Goal: Navigation & Orientation: Find specific page/section

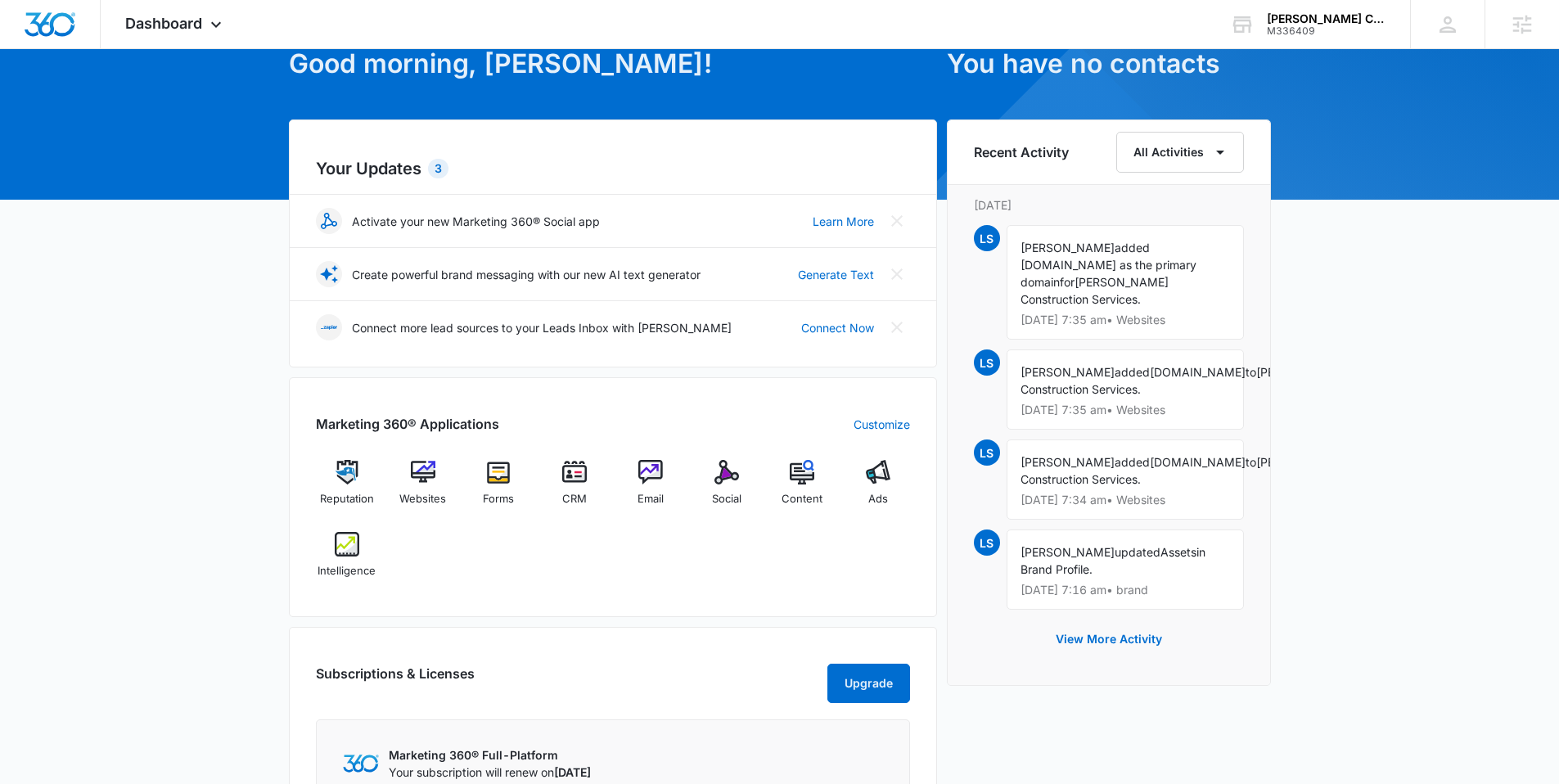
scroll to position [103, 0]
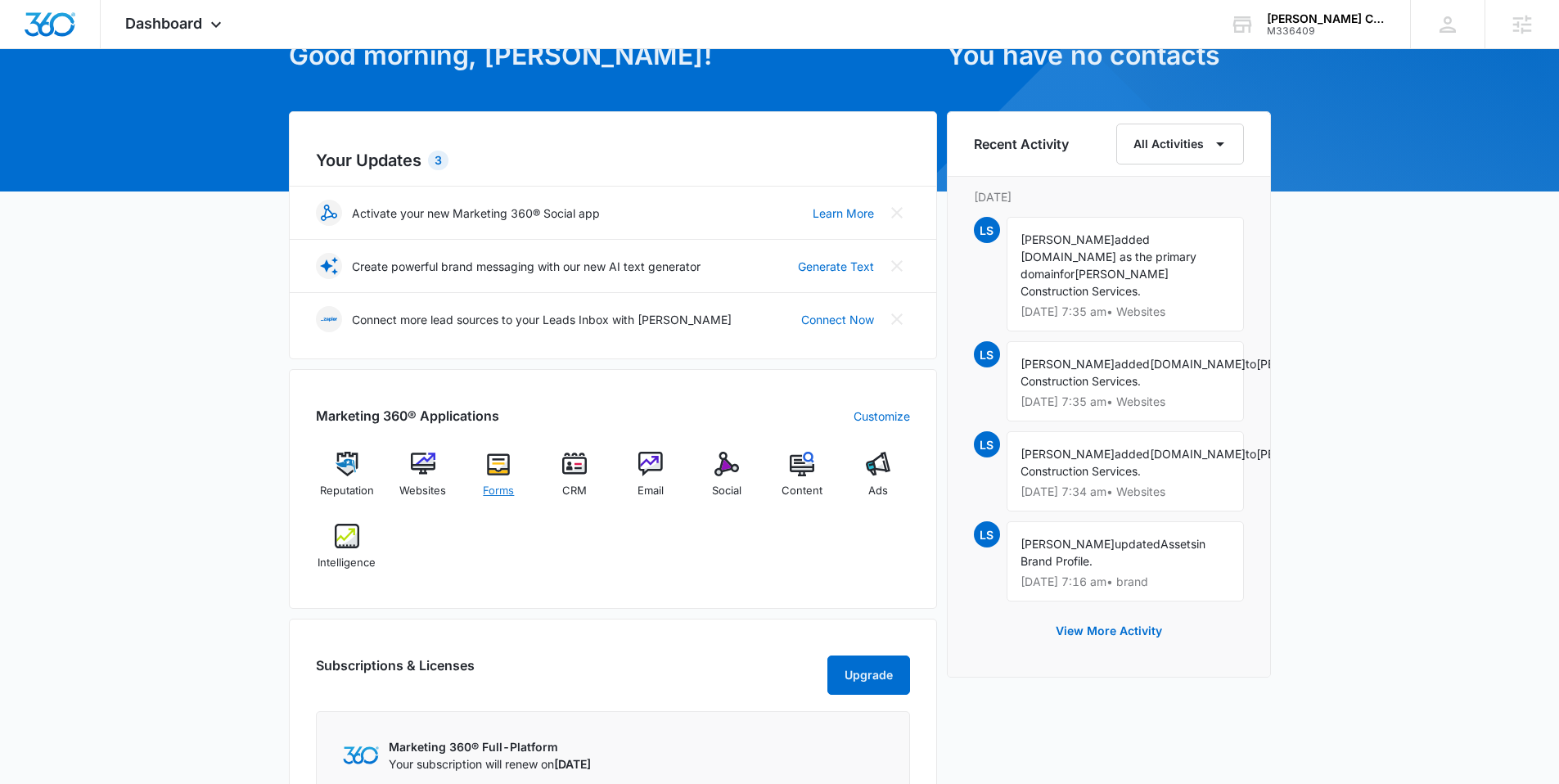
click at [490, 473] on img at bounding box center [498, 463] width 25 height 25
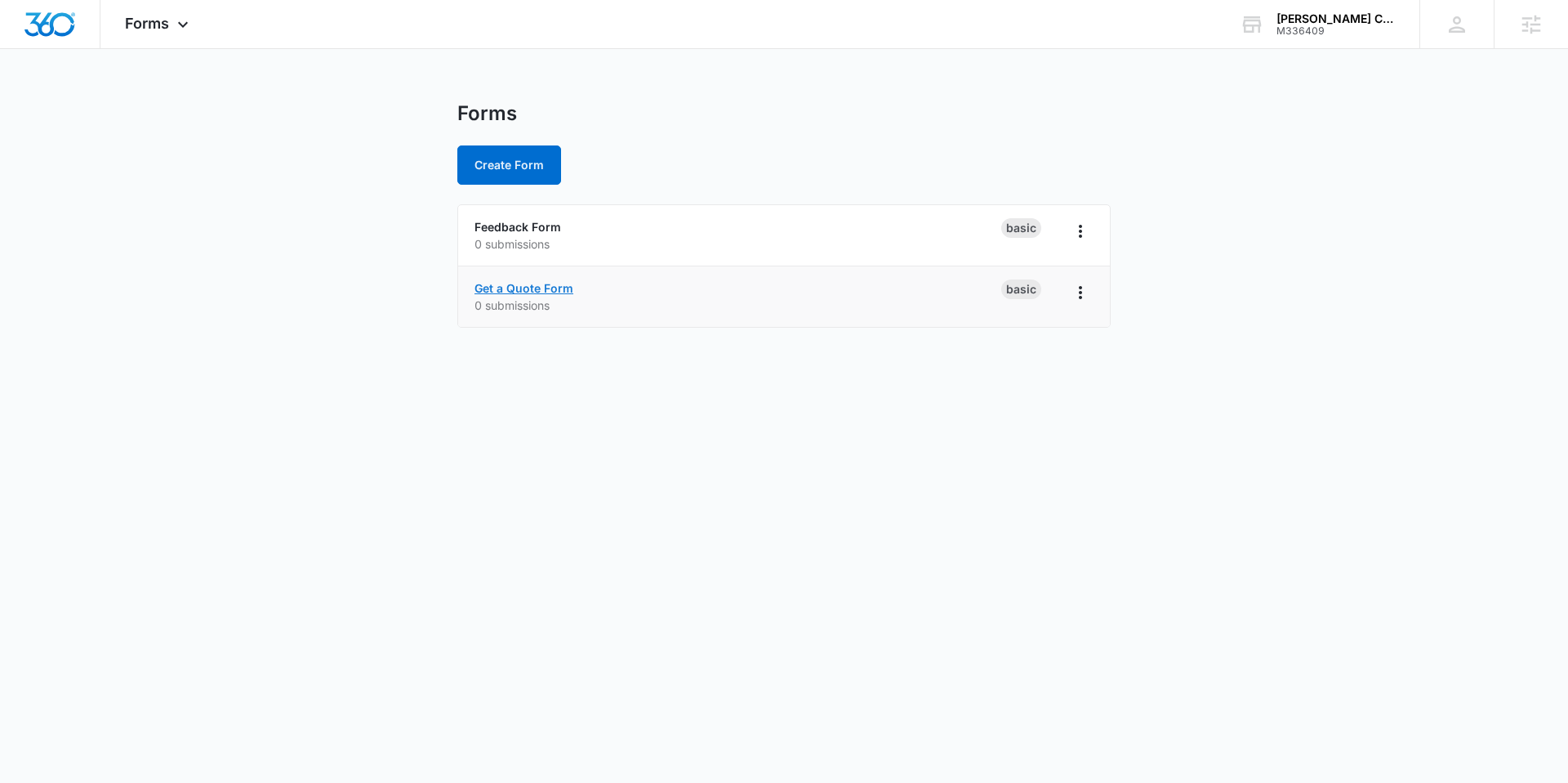
click at [544, 286] on link "Get a Quote Form" at bounding box center [524, 287] width 99 height 14
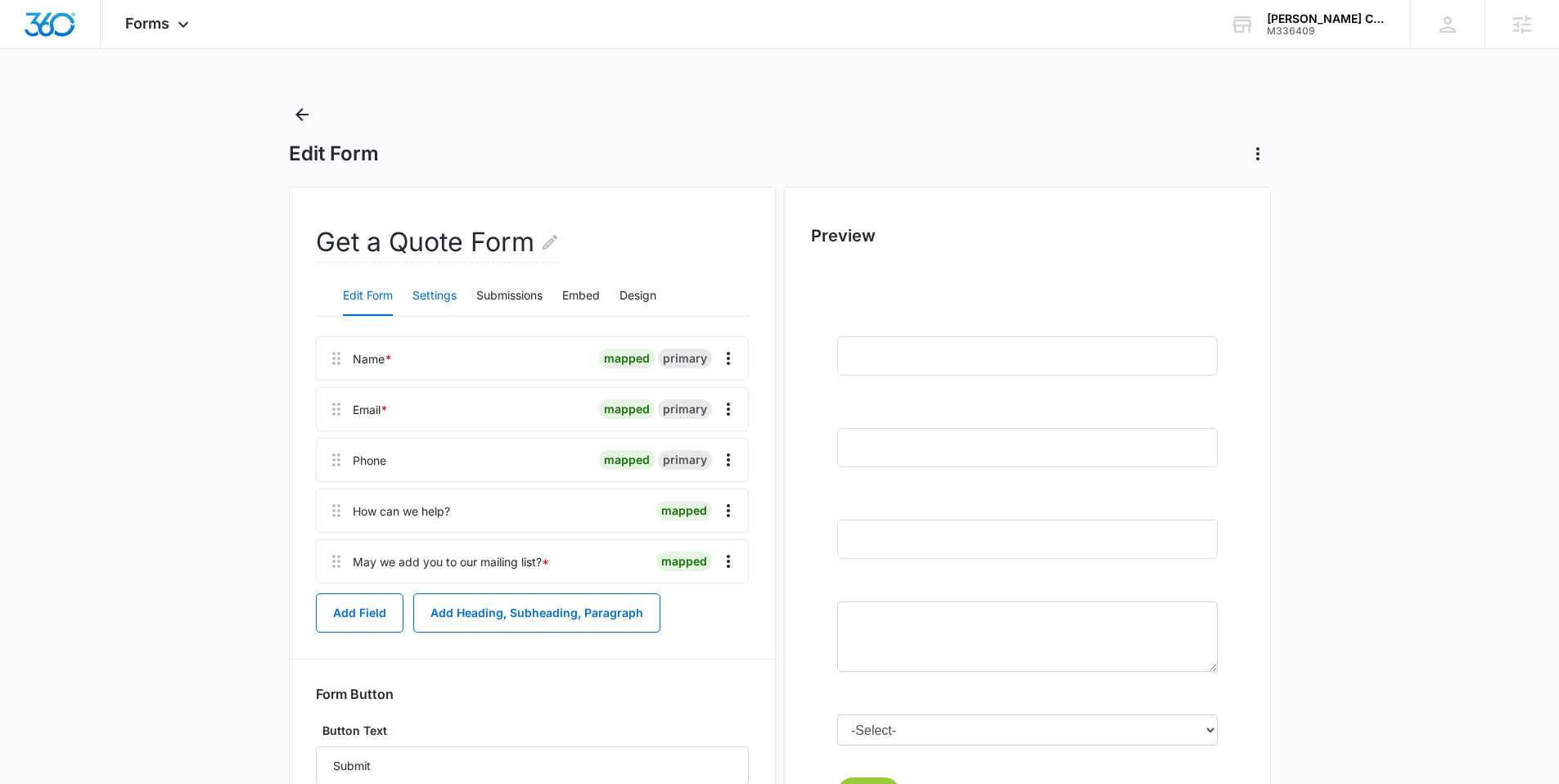
click at [440, 297] on button "Settings" at bounding box center [434, 296] width 44 height 39
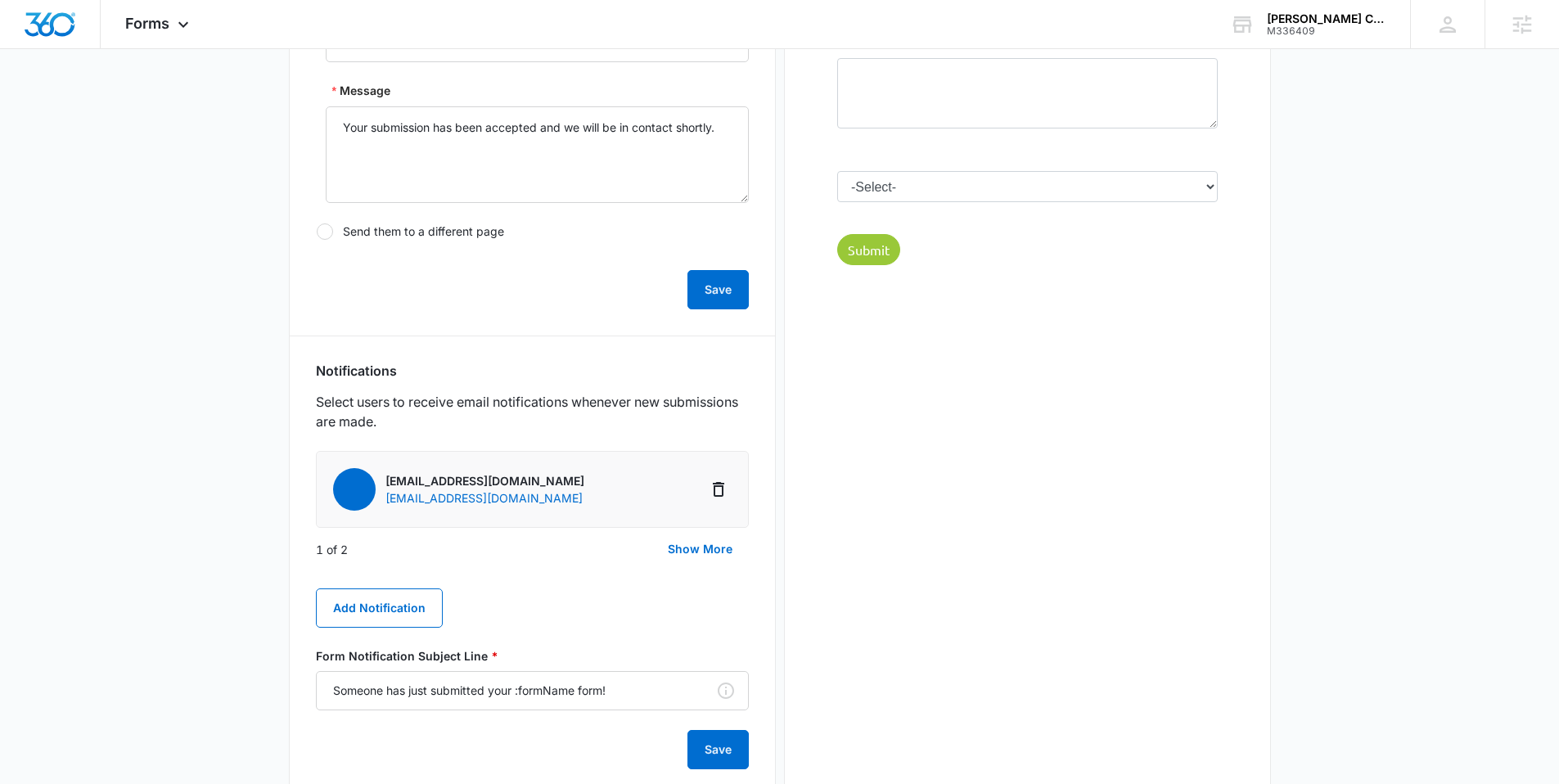
scroll to position [546, 0]
click at [688, 542] on button "Show More" at bounding box center [700, 546] width 98 height 39
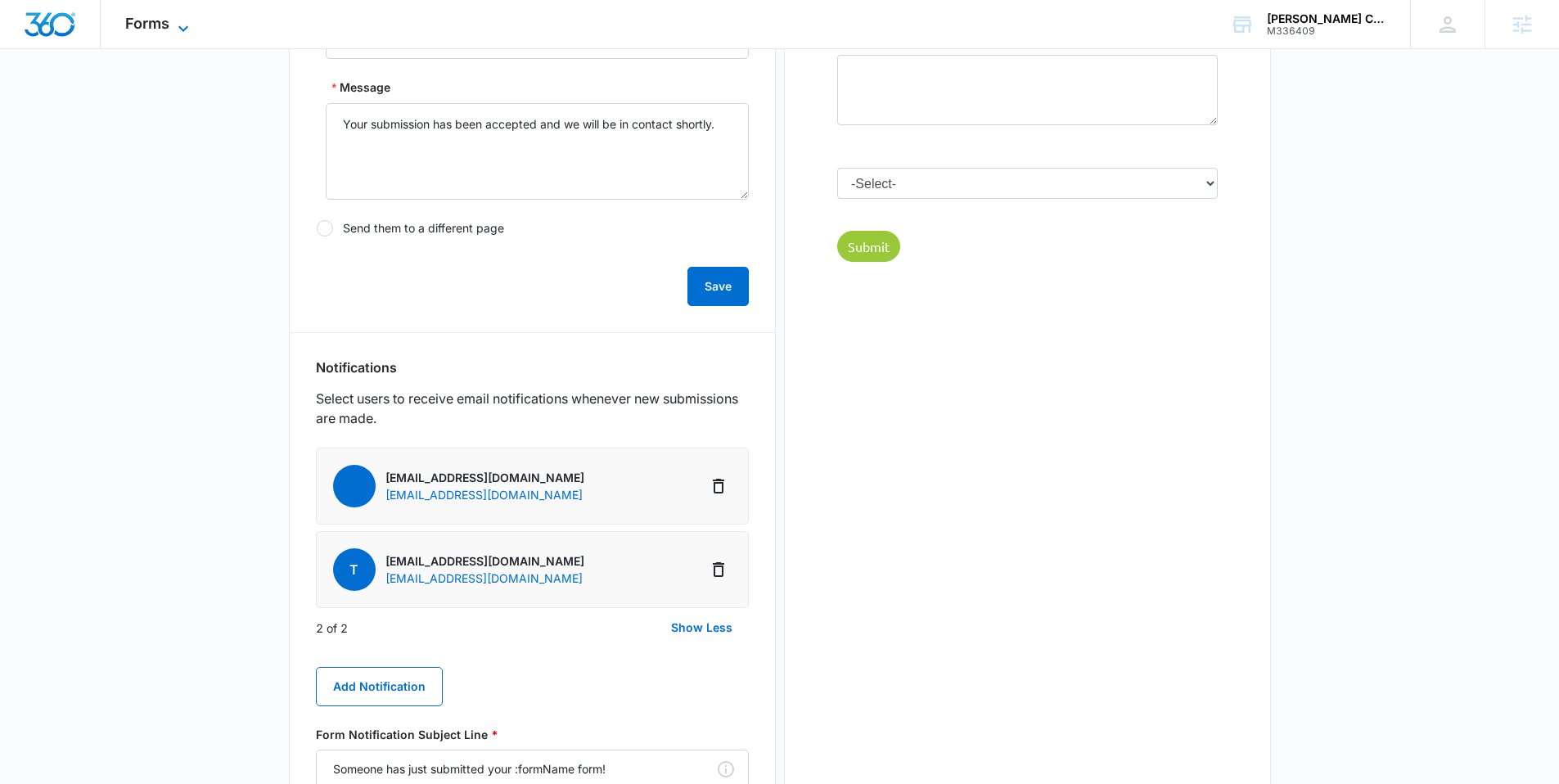
click at [184, 32] on icon at bounding box center [183, 28] width 19 height 19
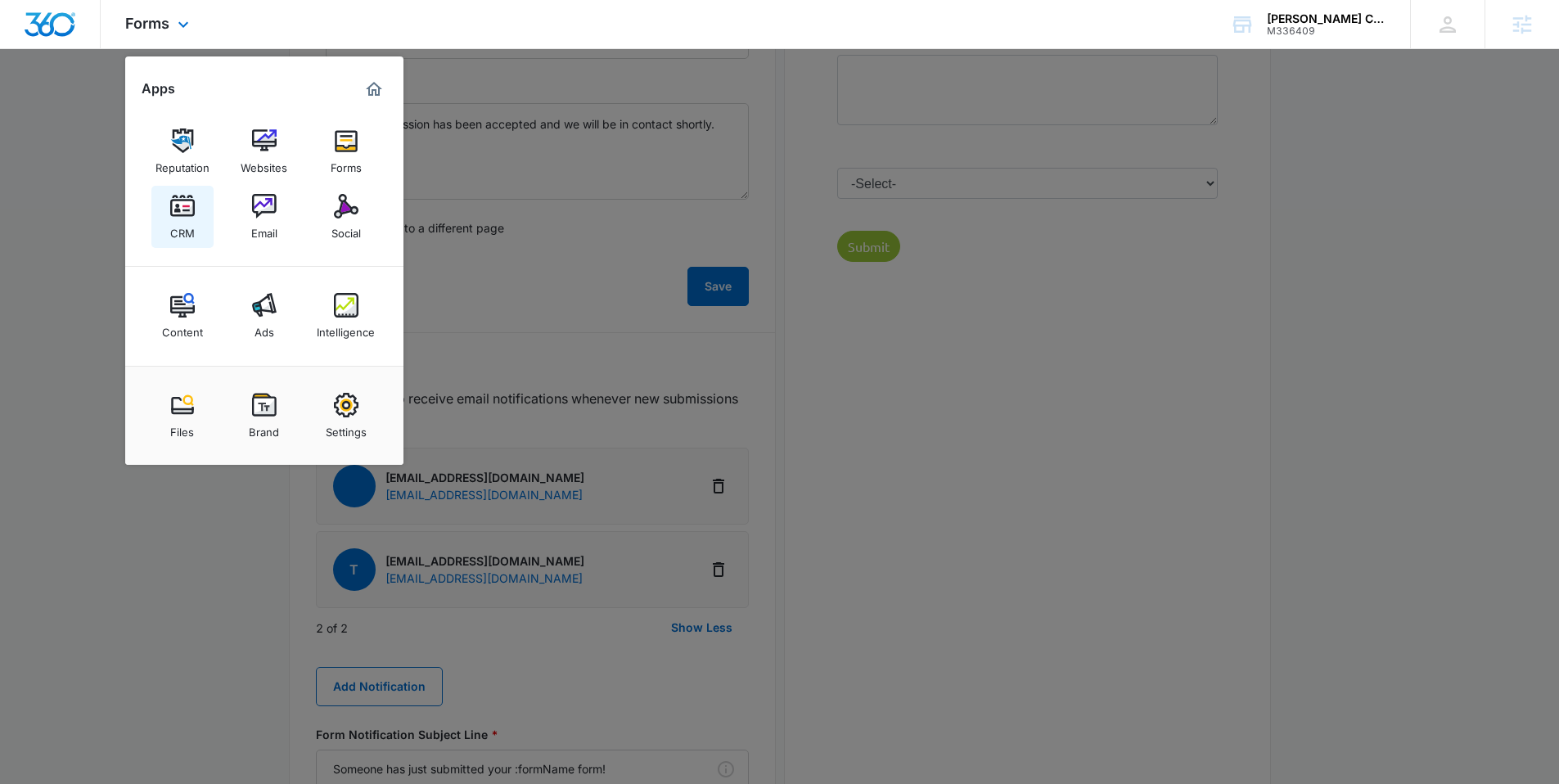
click at [188, 213] on img at bounding box center [182, 206] width 25 height 25
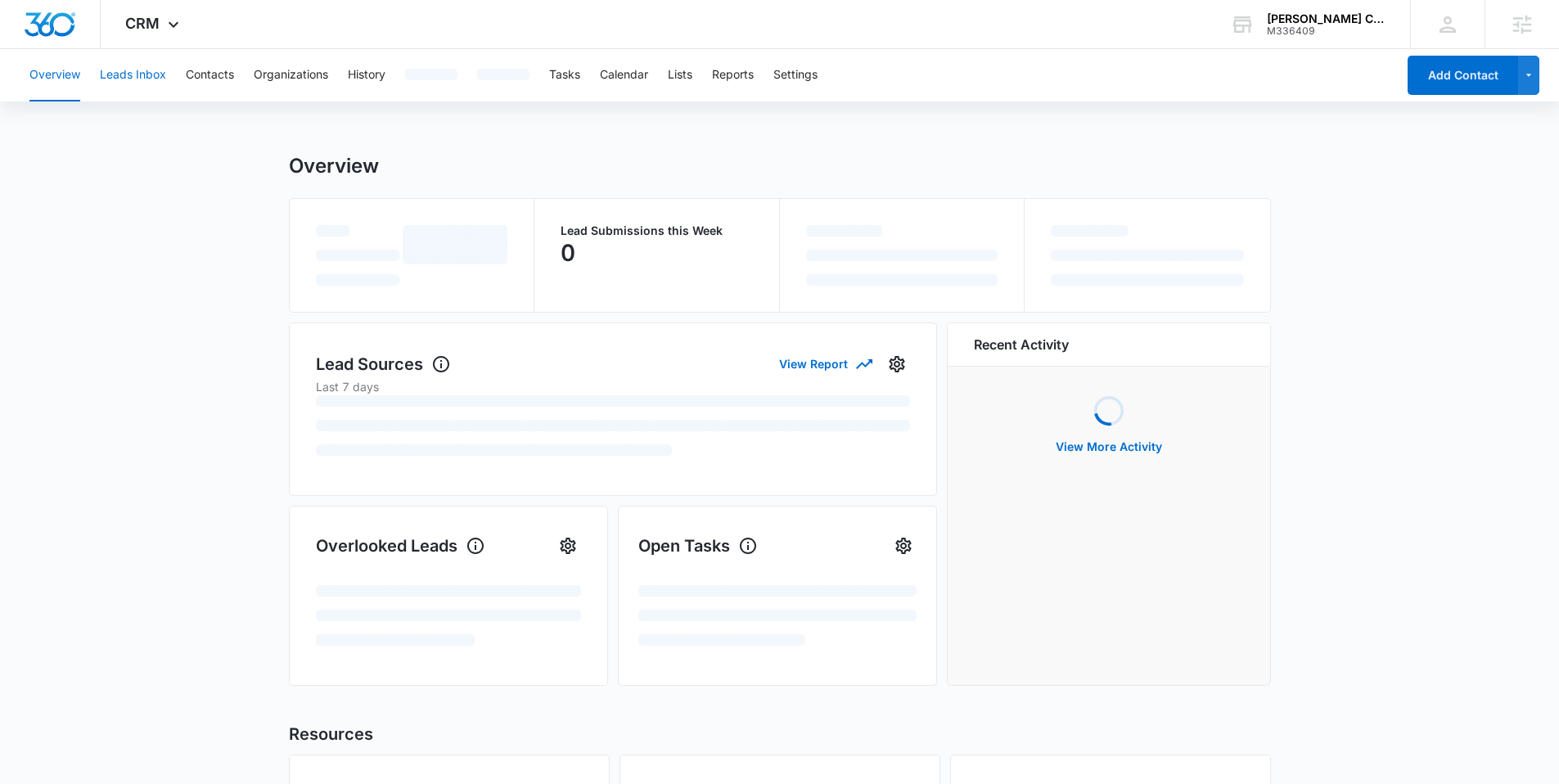
click at [161, 81] on button "Leads Inbox" at bounding box center [133, 75] width 67 height 52
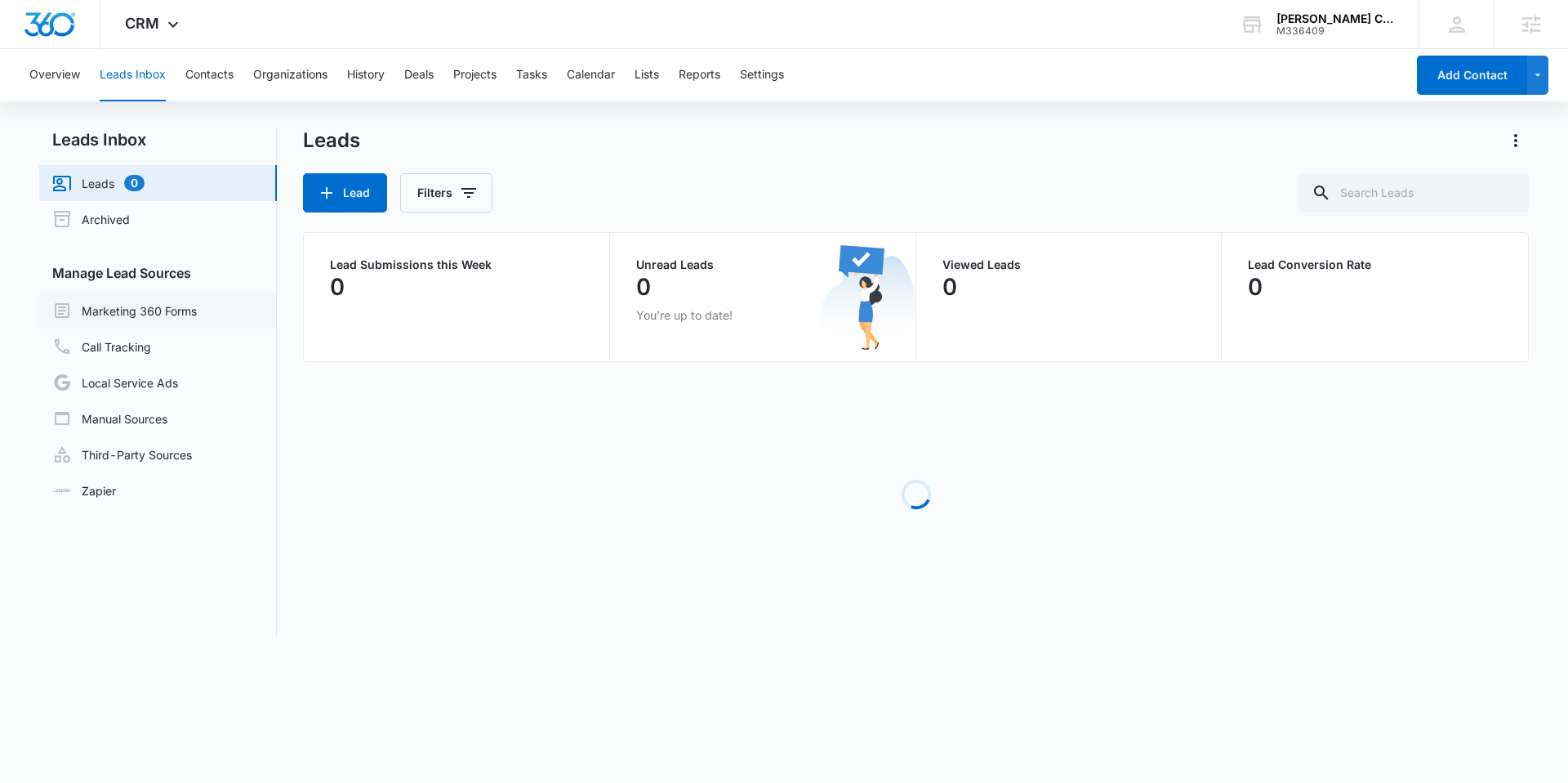
click at [192, 318] on link "Marketing 360 Forms" at bounding box center [124, 310] width 145 height 19
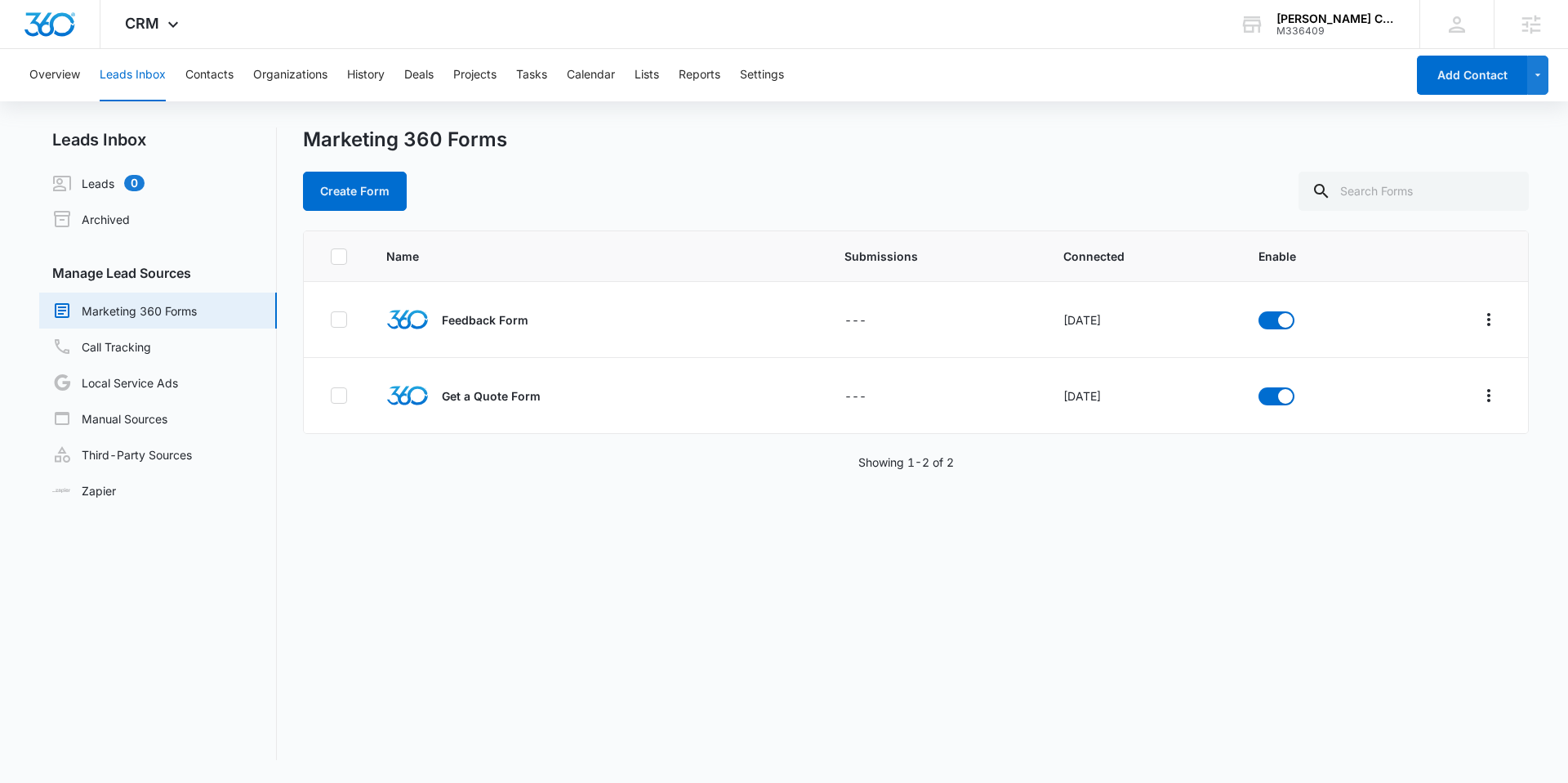
click at [145, 310] on link "Marketing 360 Forms" at bounding box center [124, 310] width 145 height 19
click at [1476, 397] on button "Overflow Menu" at bounding box center [1489, 395] width 26 height 26
click at [1429, 492] on div "Field Mapping" at bounding box center [1403, 490] width 92 height 12
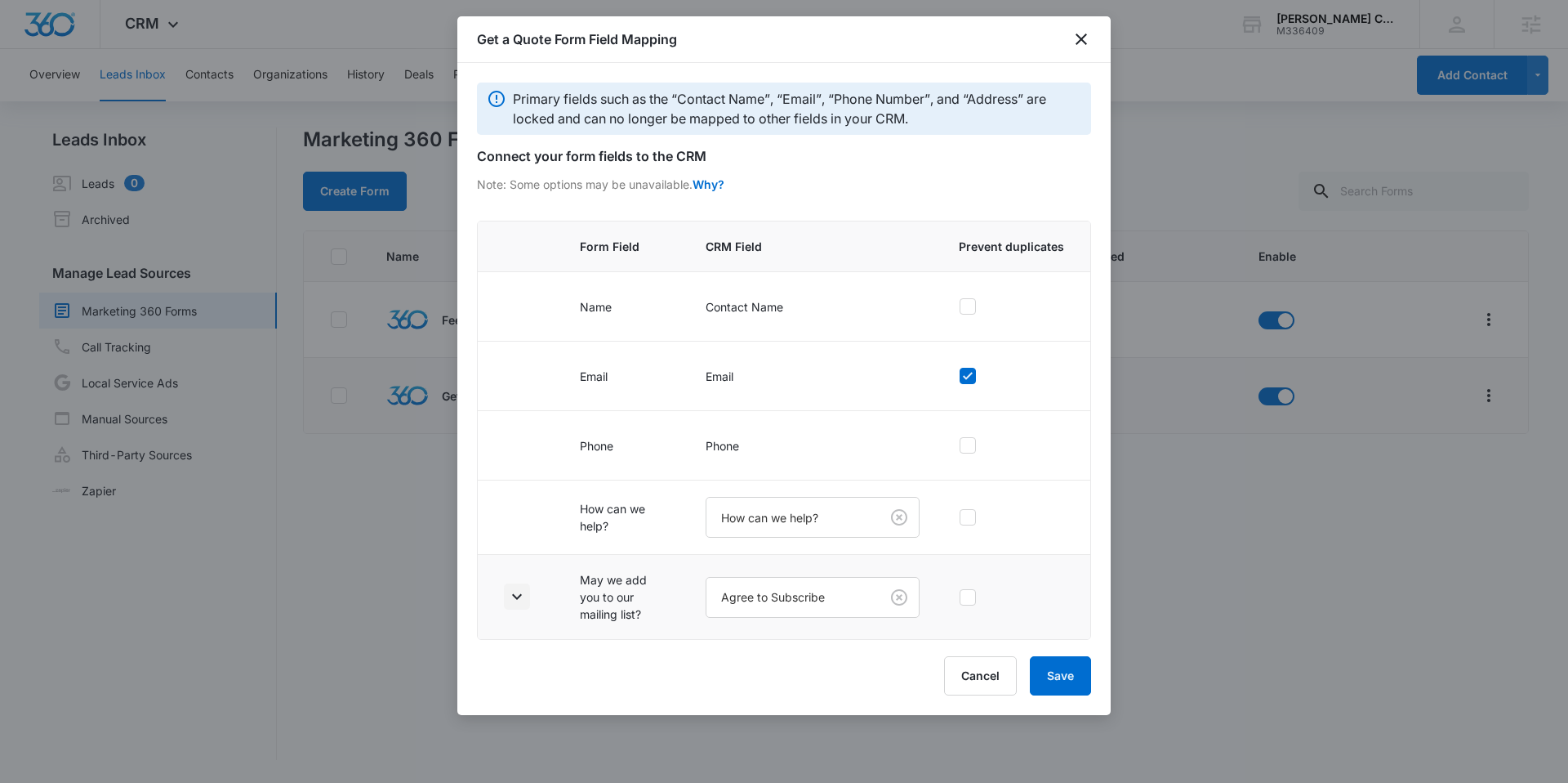
click at [513, 598] on icon "button" at bounding box center [516, 596] width 19 height 19
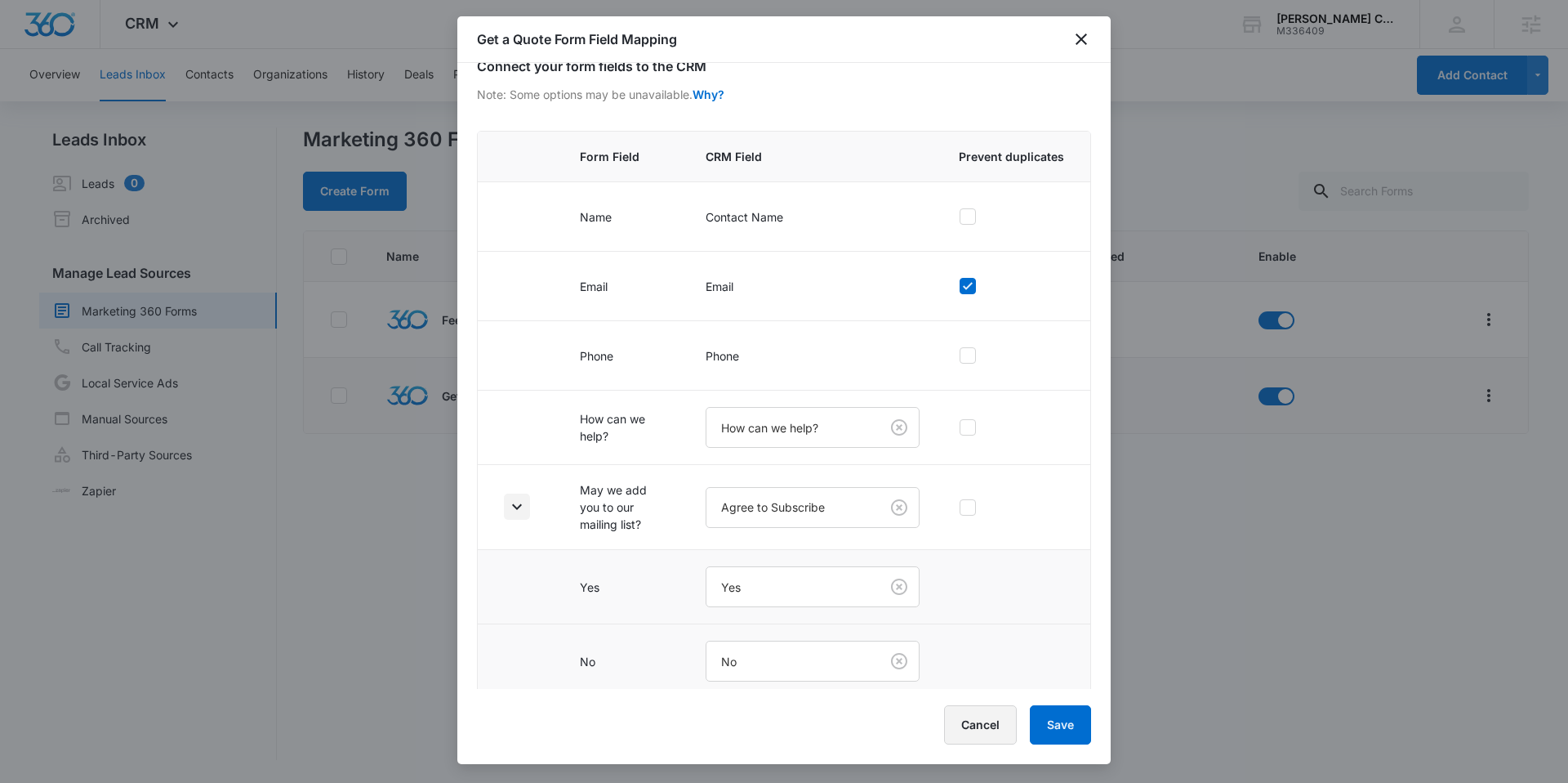
scroll to position [99, 0]
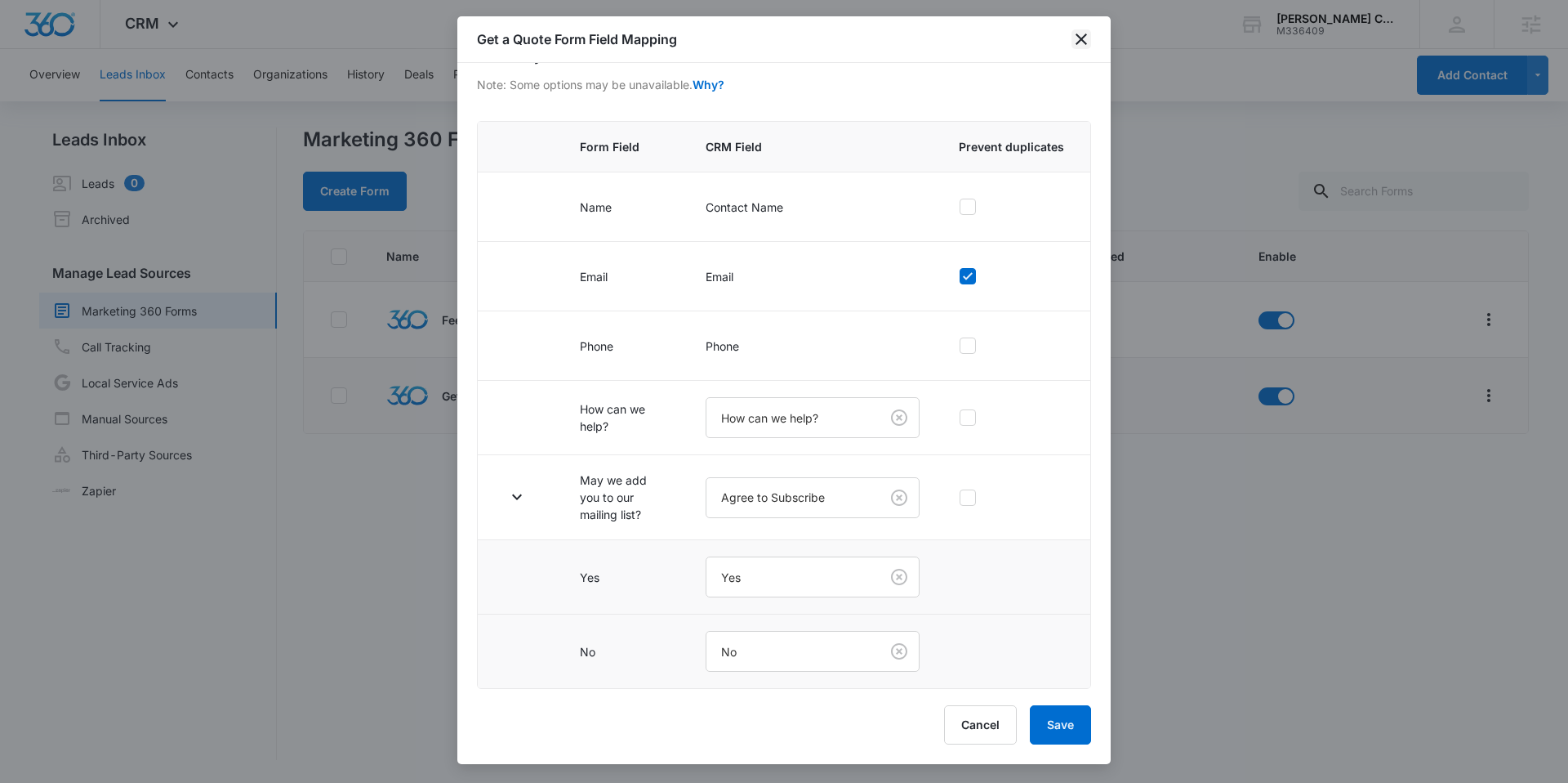
click at [1081, 43] on icon "close" at bounding box center [1081, 38] width 19 height 19
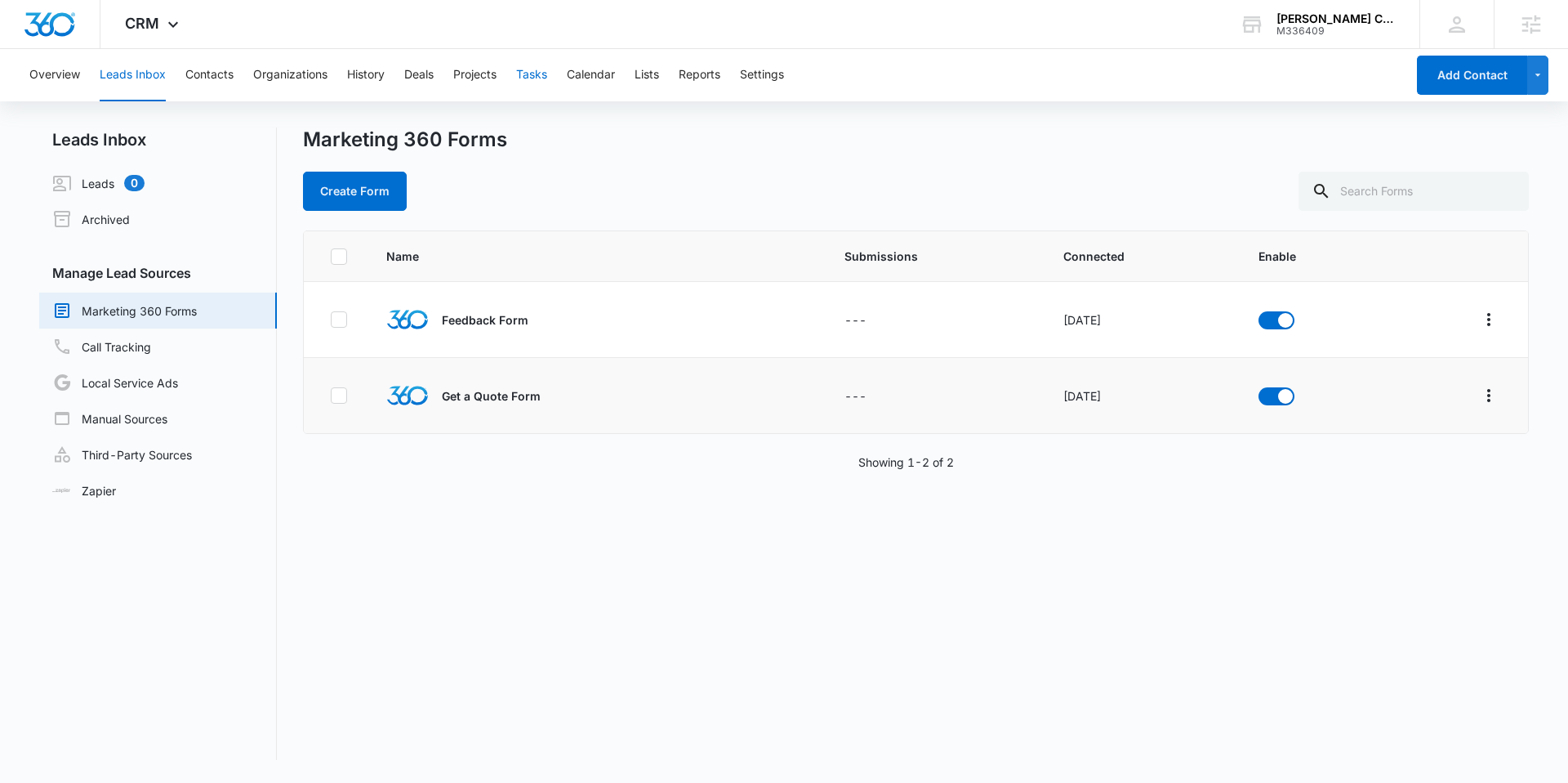
click at [535, 74] on button "Tasks" at bounding box center [532, 75] width 31 height 52
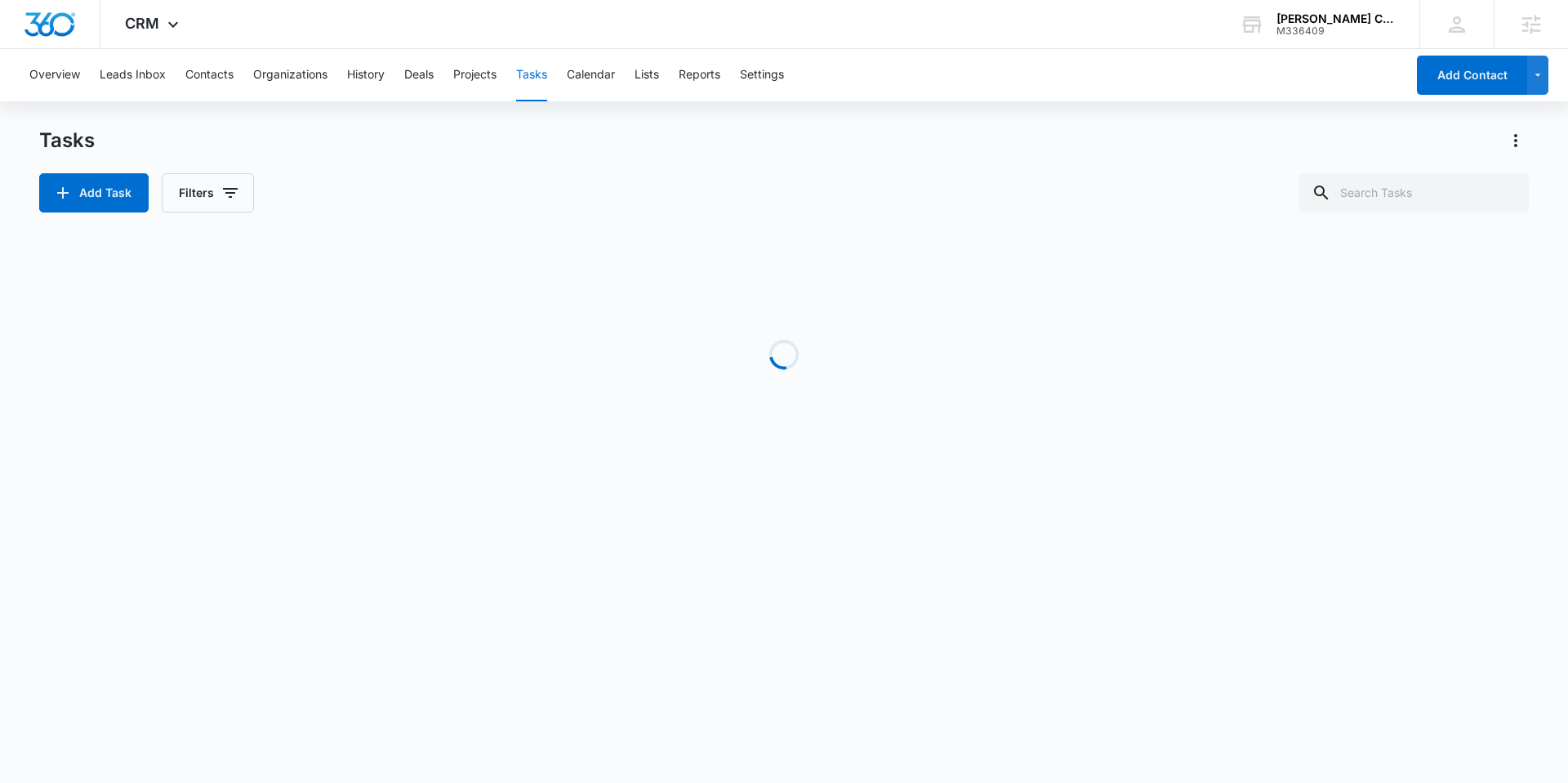
click at [638, 72] on div "Overview Leads Inbox Contacts Organizations History Deals Projects Tasks Calend…" at bounding box center [712, 75] width 1386 height 52
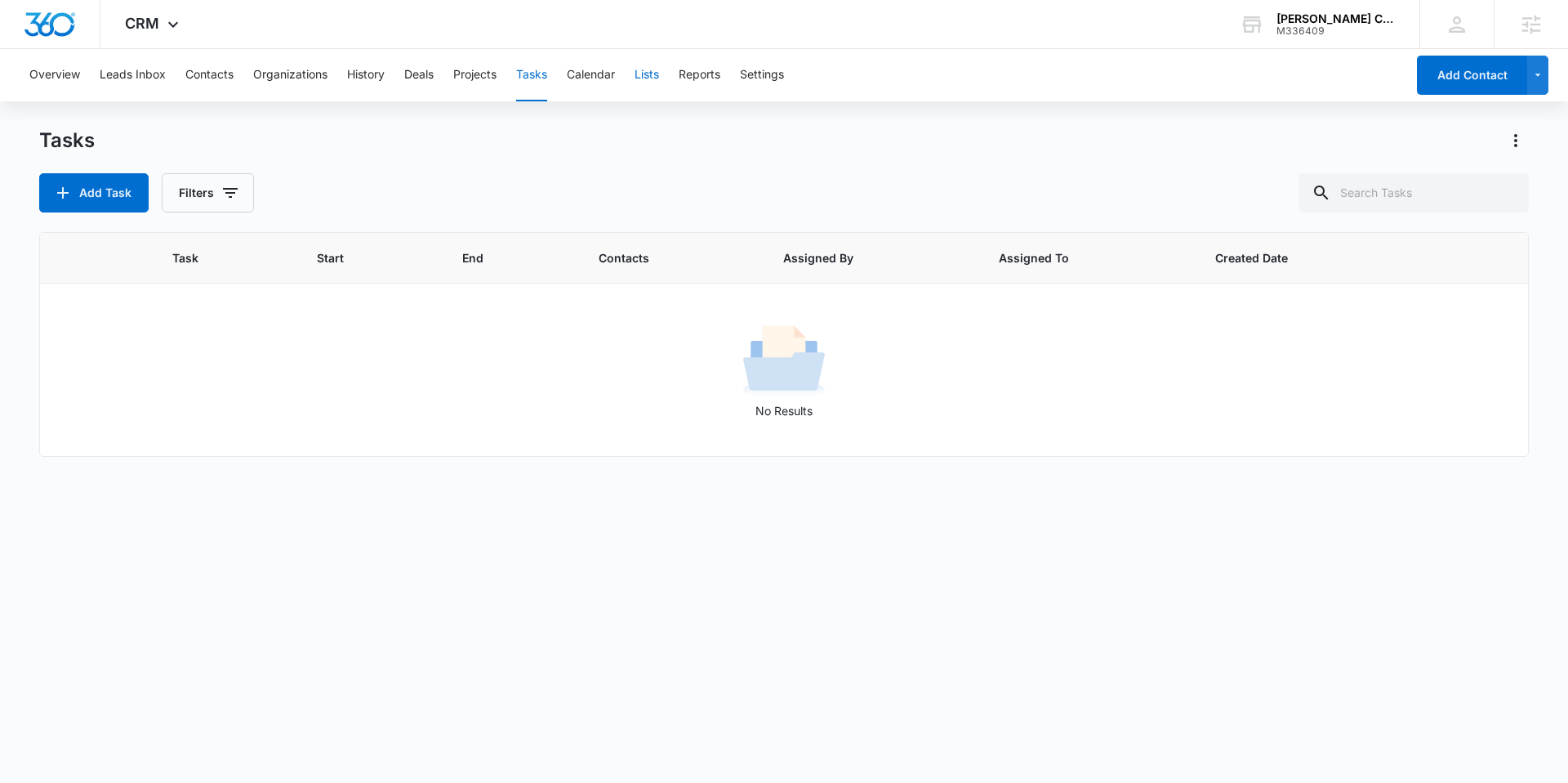
click at [645, 73] on button "Lists" at bounding box center [647, 75] width 25 height 52
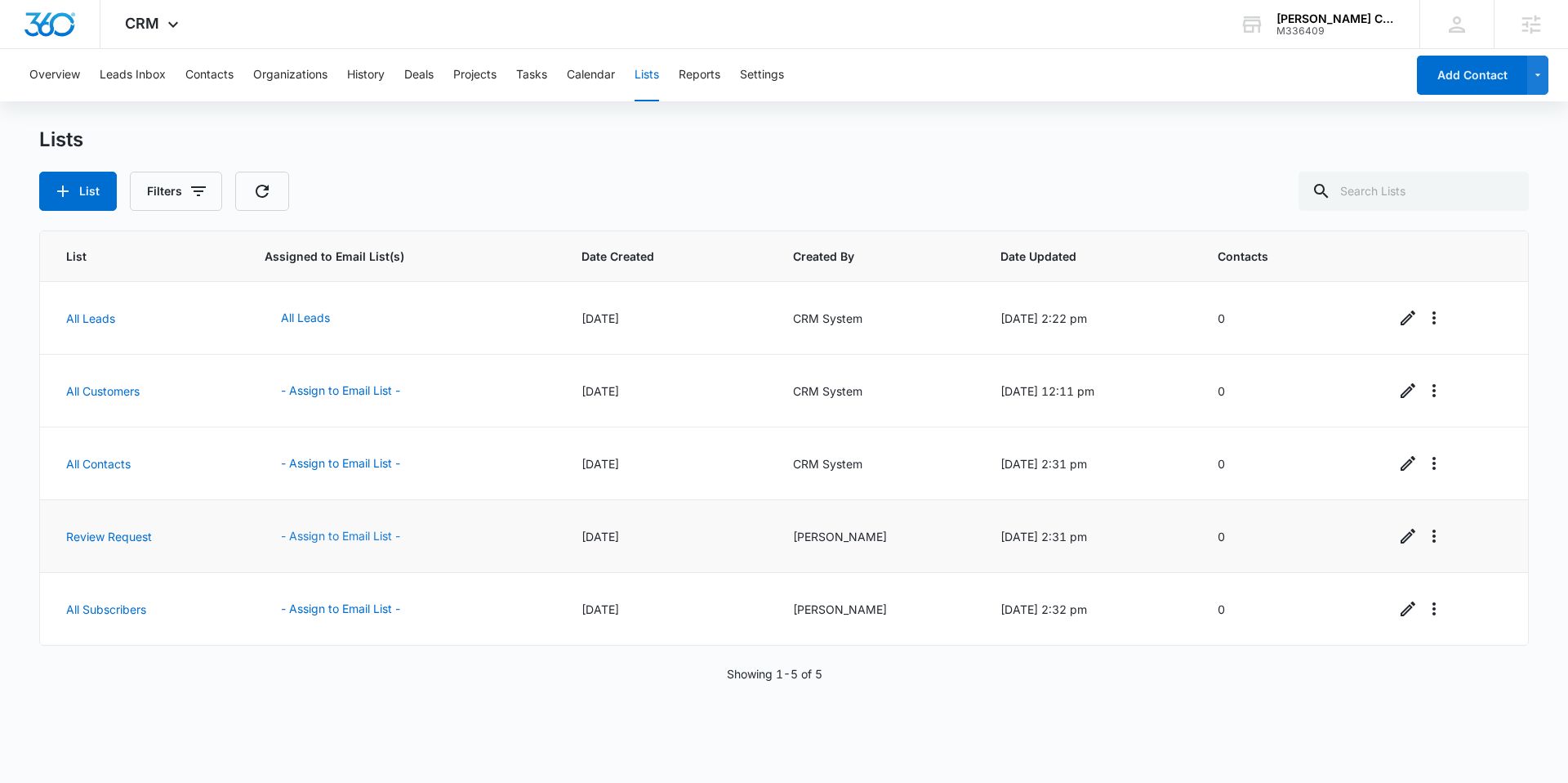
click at [351, 528] on button "- Assign to Email List -" at bounding box center [340, 536] width 152 height 39
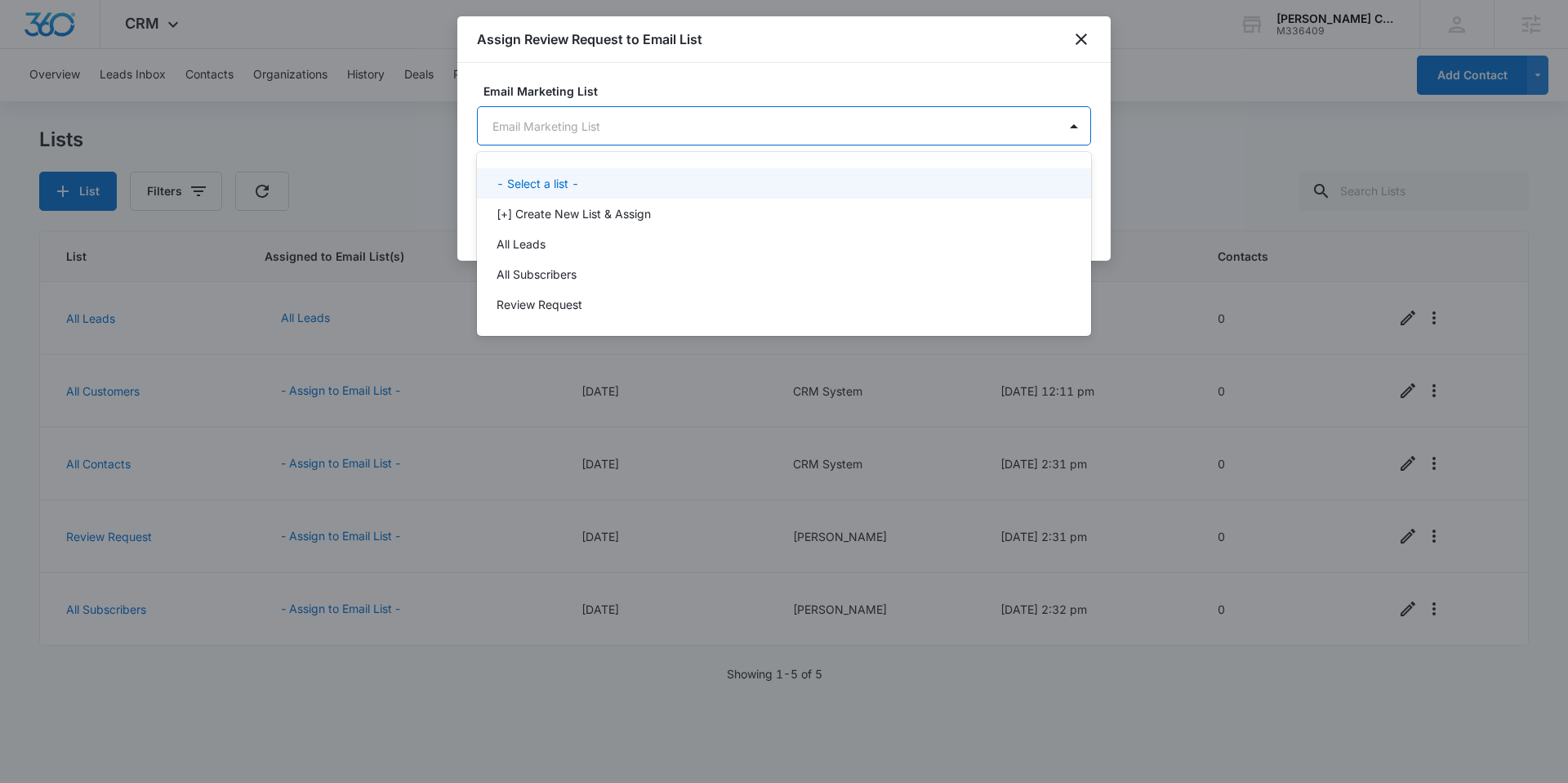
click at [742, 125] on body "CRM Apps Reputation Websites Forms CRM Email Social Content Ads Intelligence Fi…" at bounding box center [784, 392] width 1568 height 783
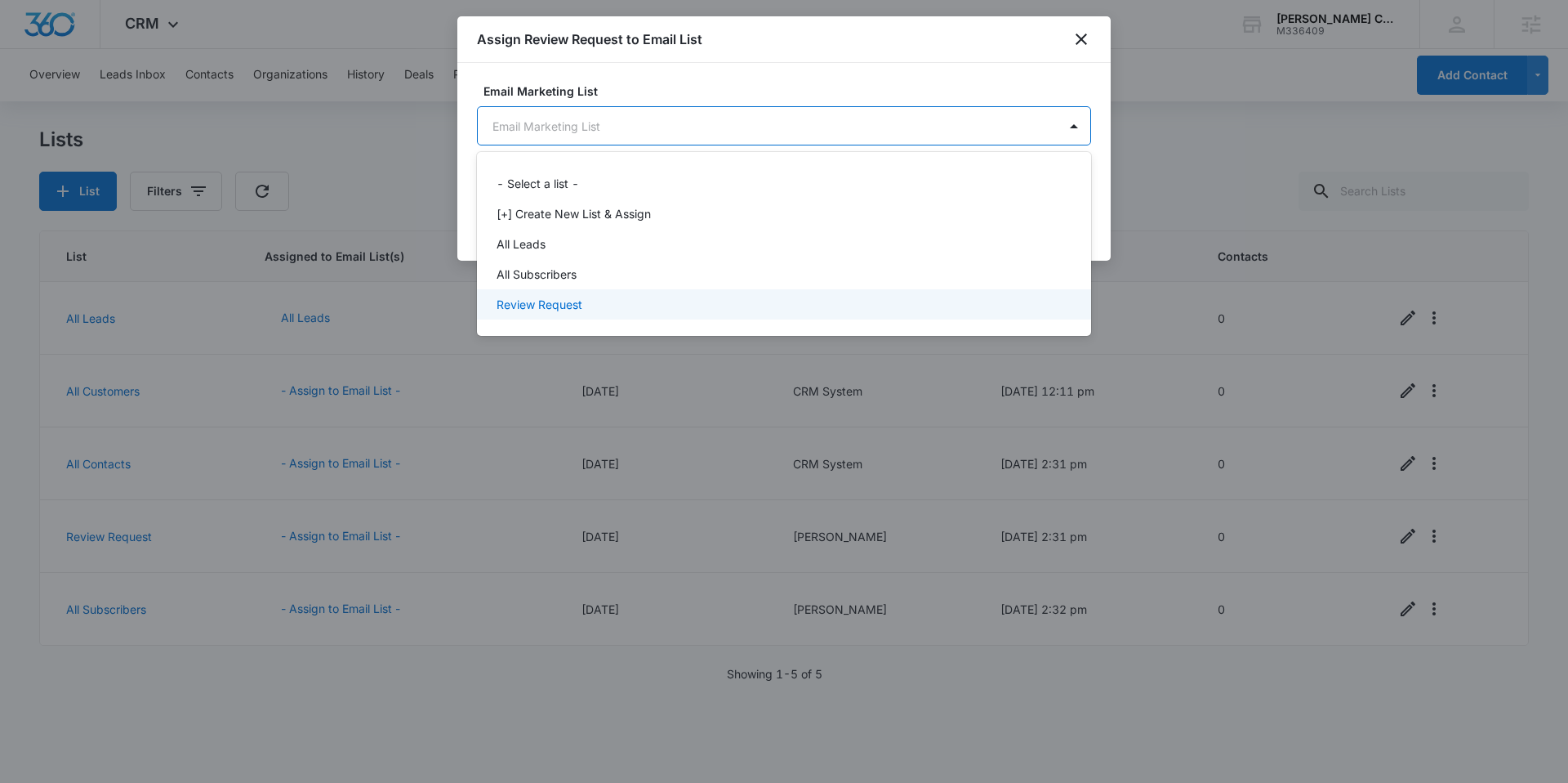
click at [569, 298] on p "Review Request" at bounding box center [540, 304] width 86 height 17
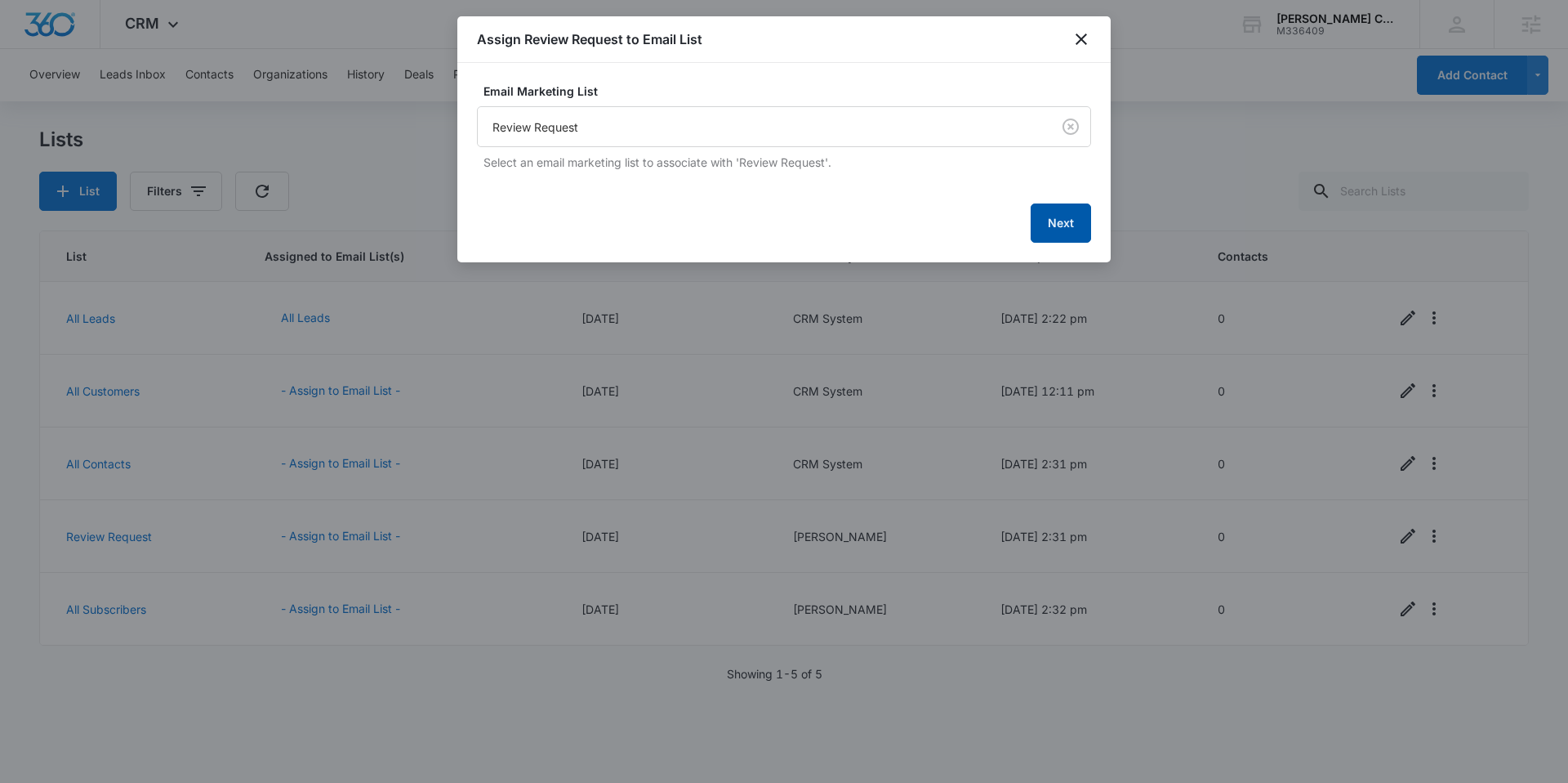
click at [1042, 231] on button "Next" at bounding box center [1061, 223] width 60 height 39
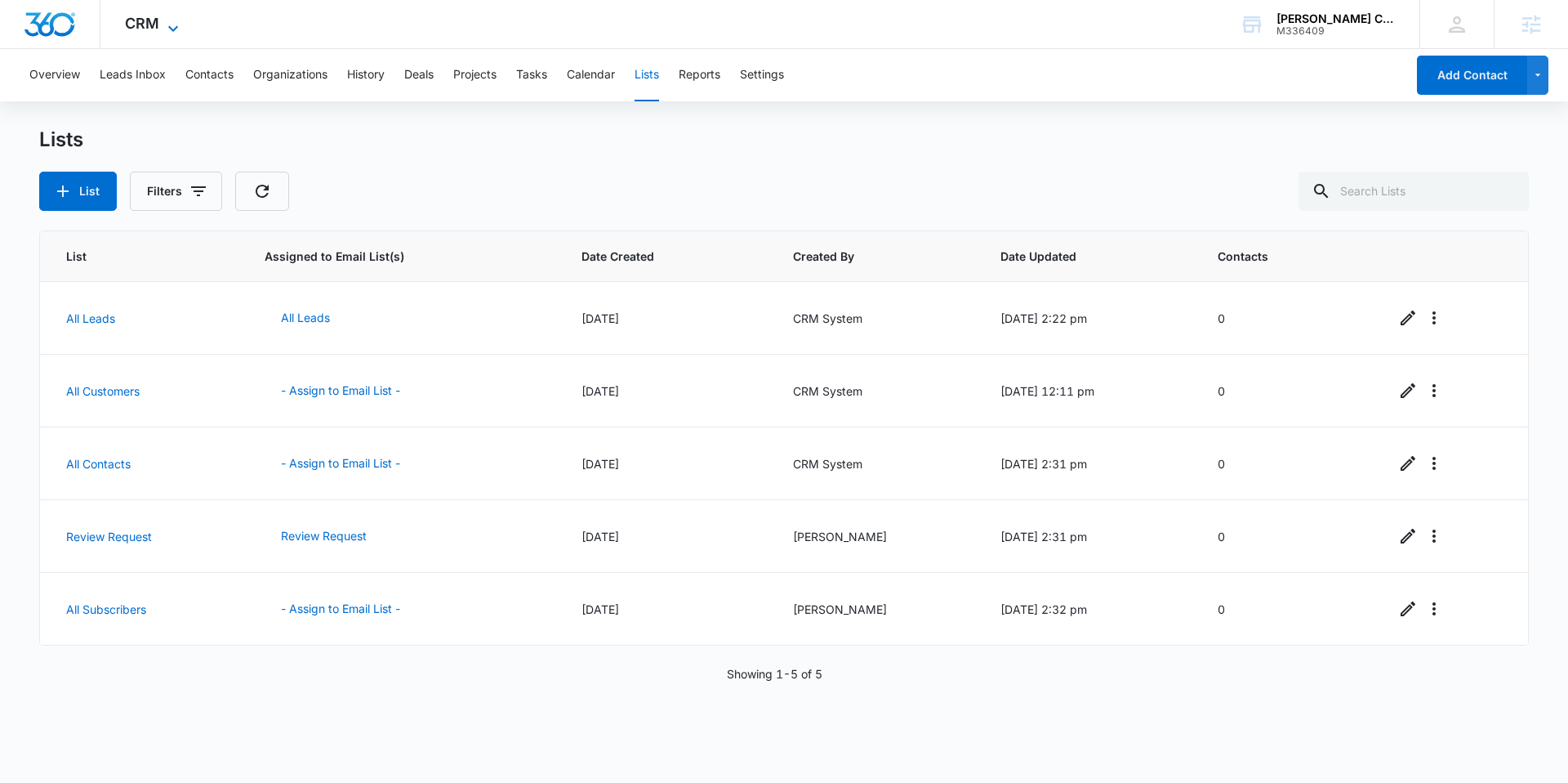
click at [163, 27] on icon at bounding box center [172, 28] width 19 height 19
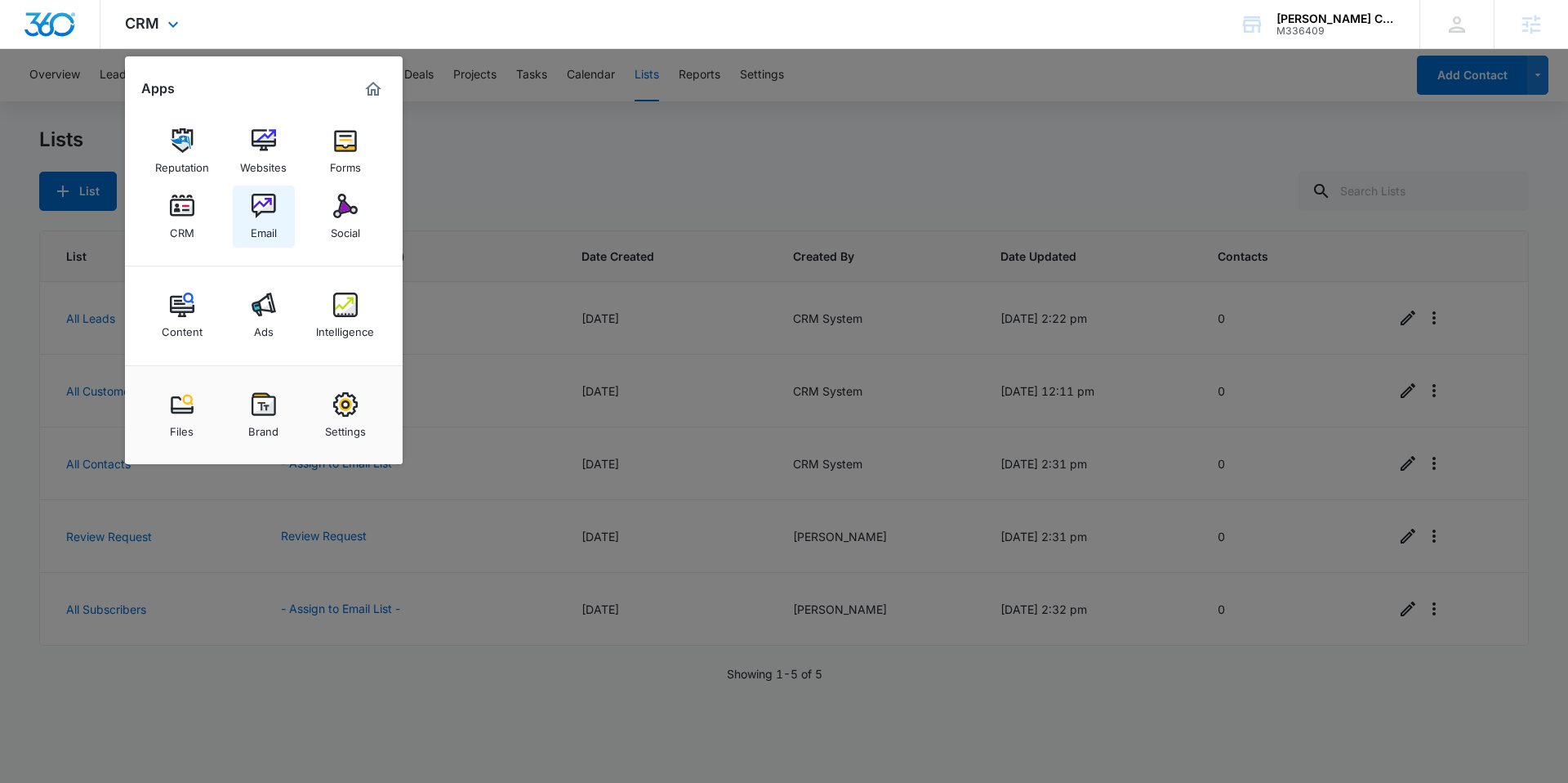
click at [259, 230] on div "Email" at bounding box center [264, 228] width 26 height 21
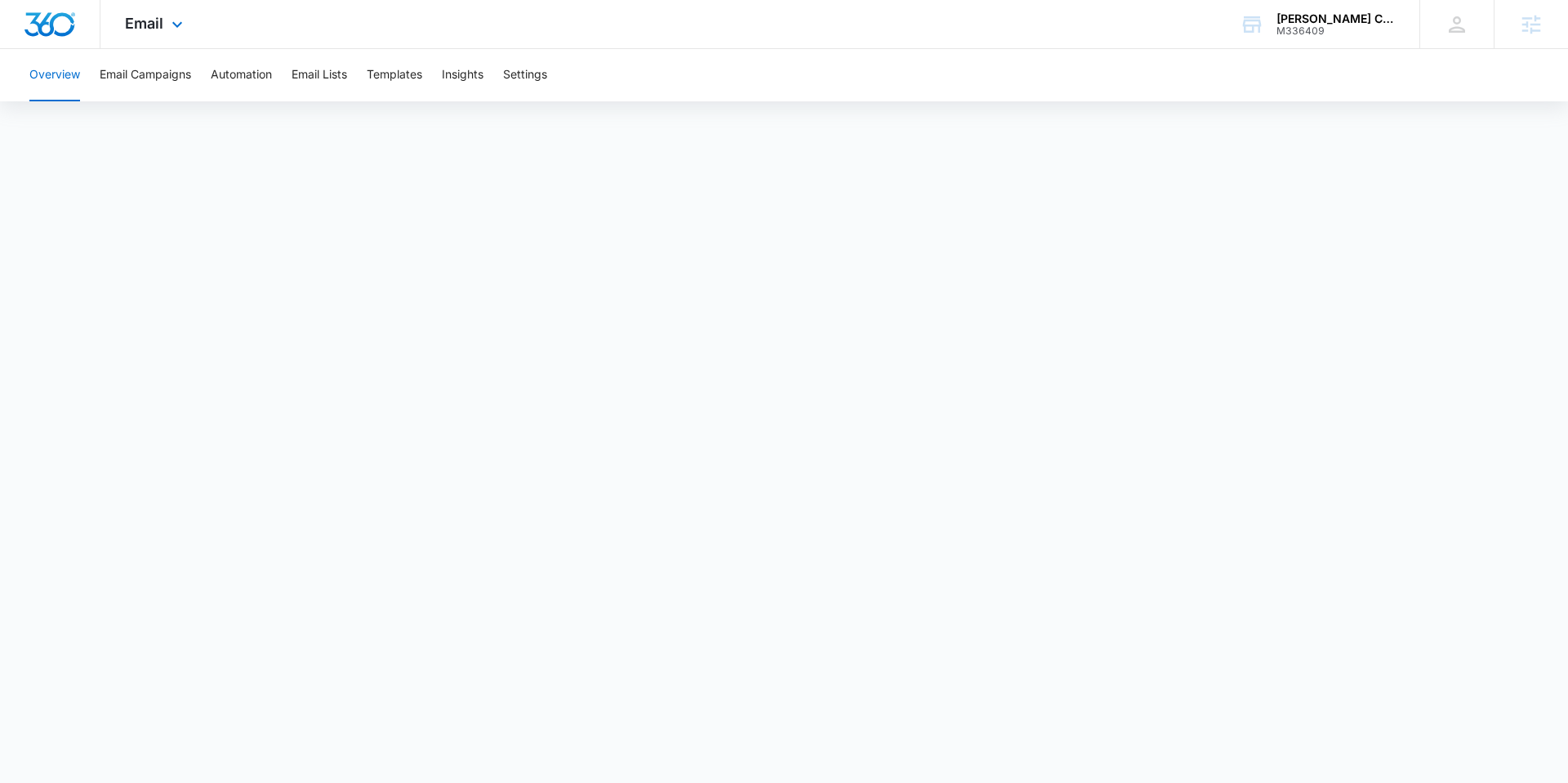
click at [116, 26] on div "Email Apps Reputation Websites Forms CRM Email Social Content Ads Intelligence …" at bounding box center [156, 24] width 111 height 48
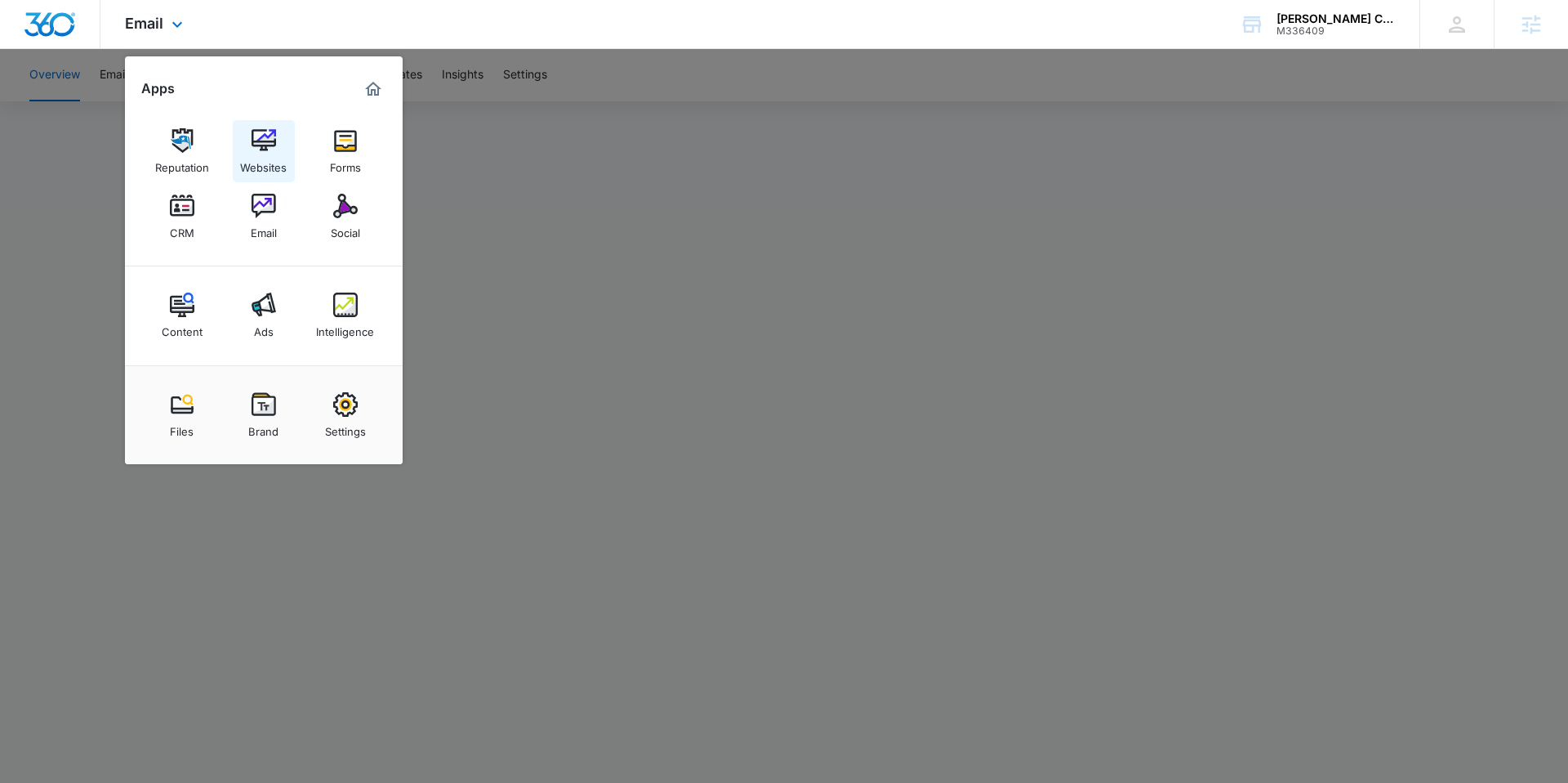
click at [244, 120] on link "Websites" at bounding box center [264, 151] width 62 height 62
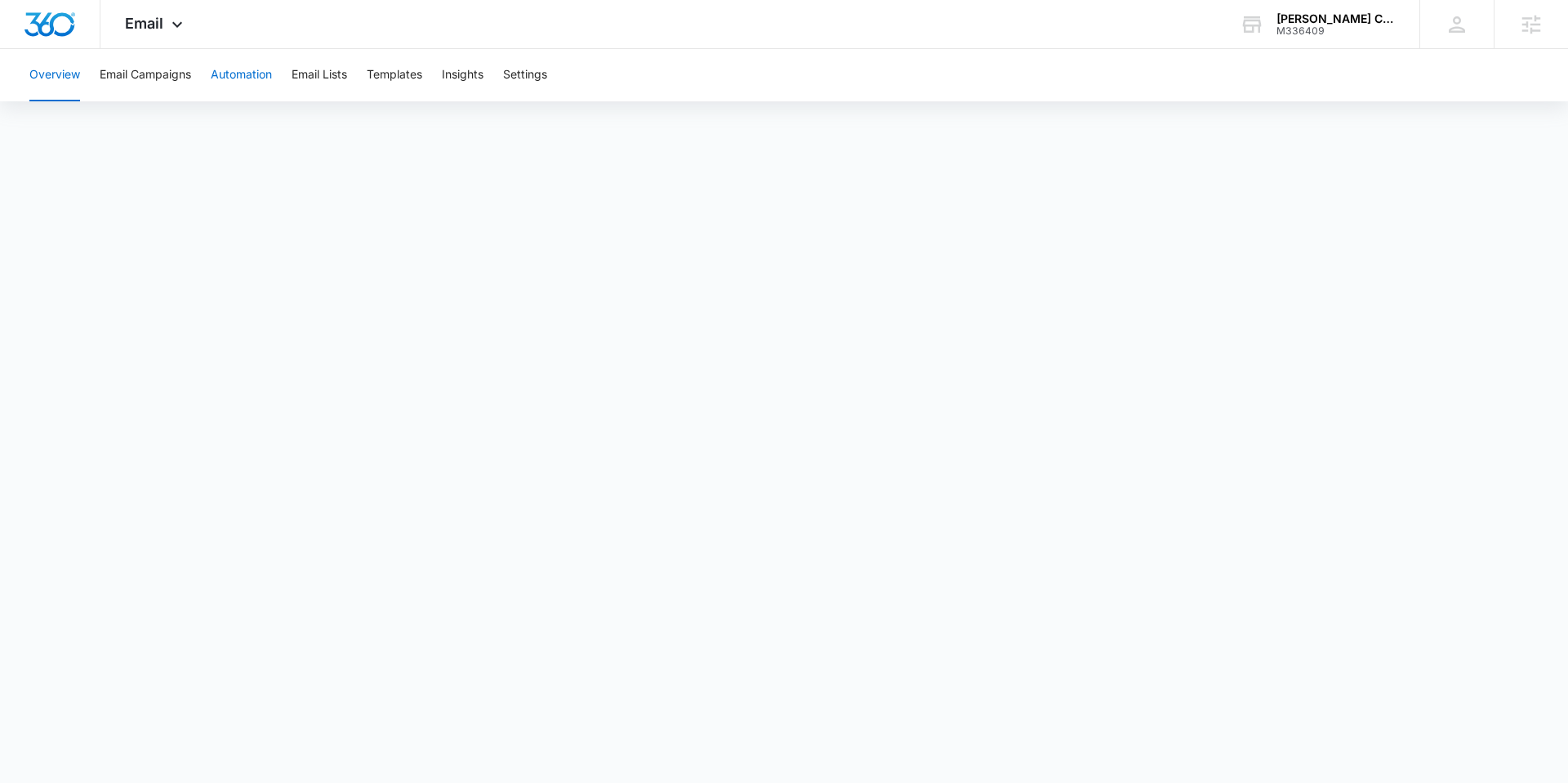
click at [261, 77] on button "Automation" at bounding box center [241, 75] width 61 height 52
click at [417, 68] on button "Templates" at bounding box center [394, 75] width 56 height 52
click at [246, 67] on button "Automation" at bounding box center [241, 75] width 61 height 52
click at [515, 77] on button "Settings" at bounding box center [525, 75] width 44 height 52
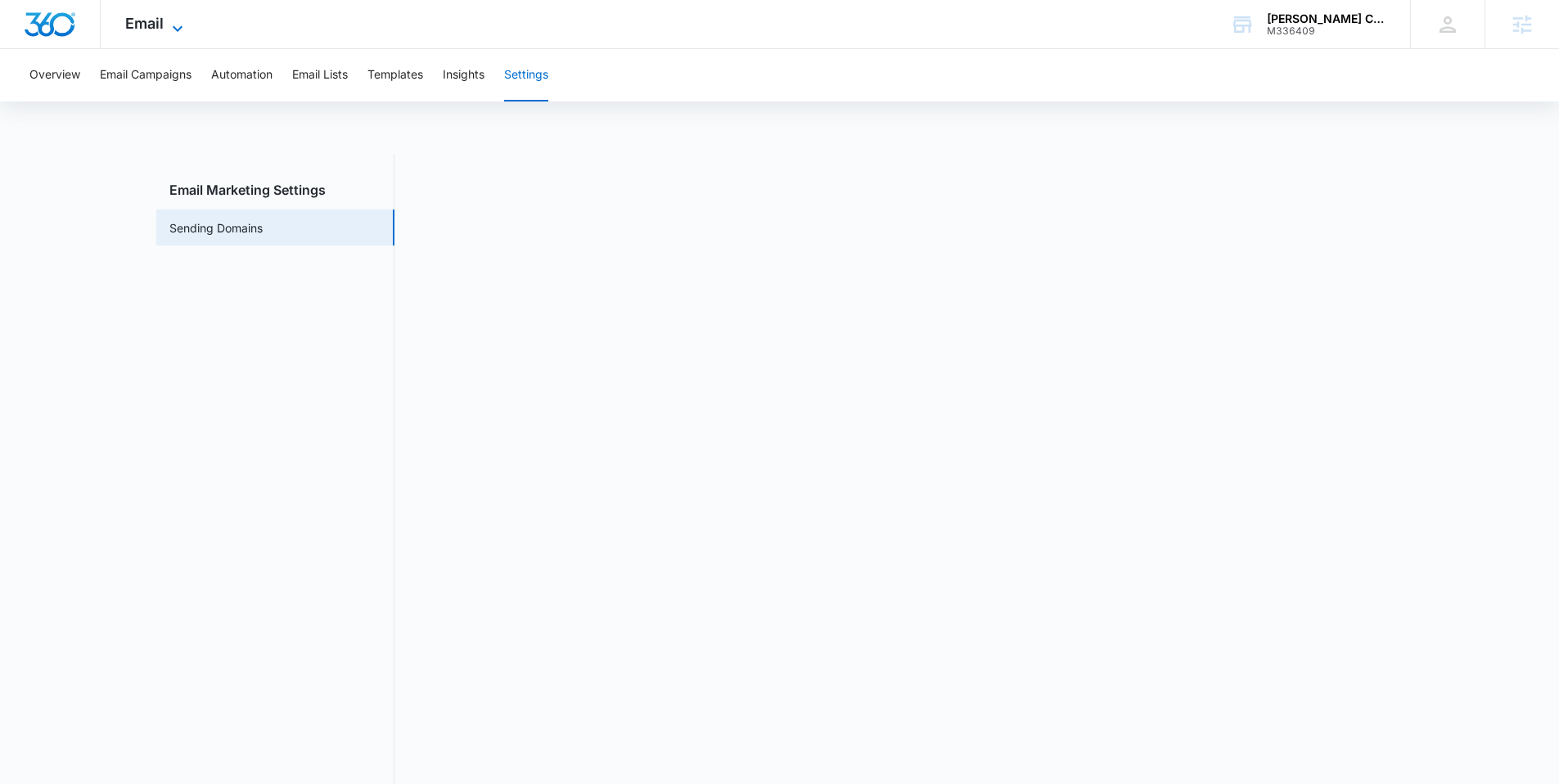
click at [176, 31] on icon at bounding box center [177, 28] width 19 height 19
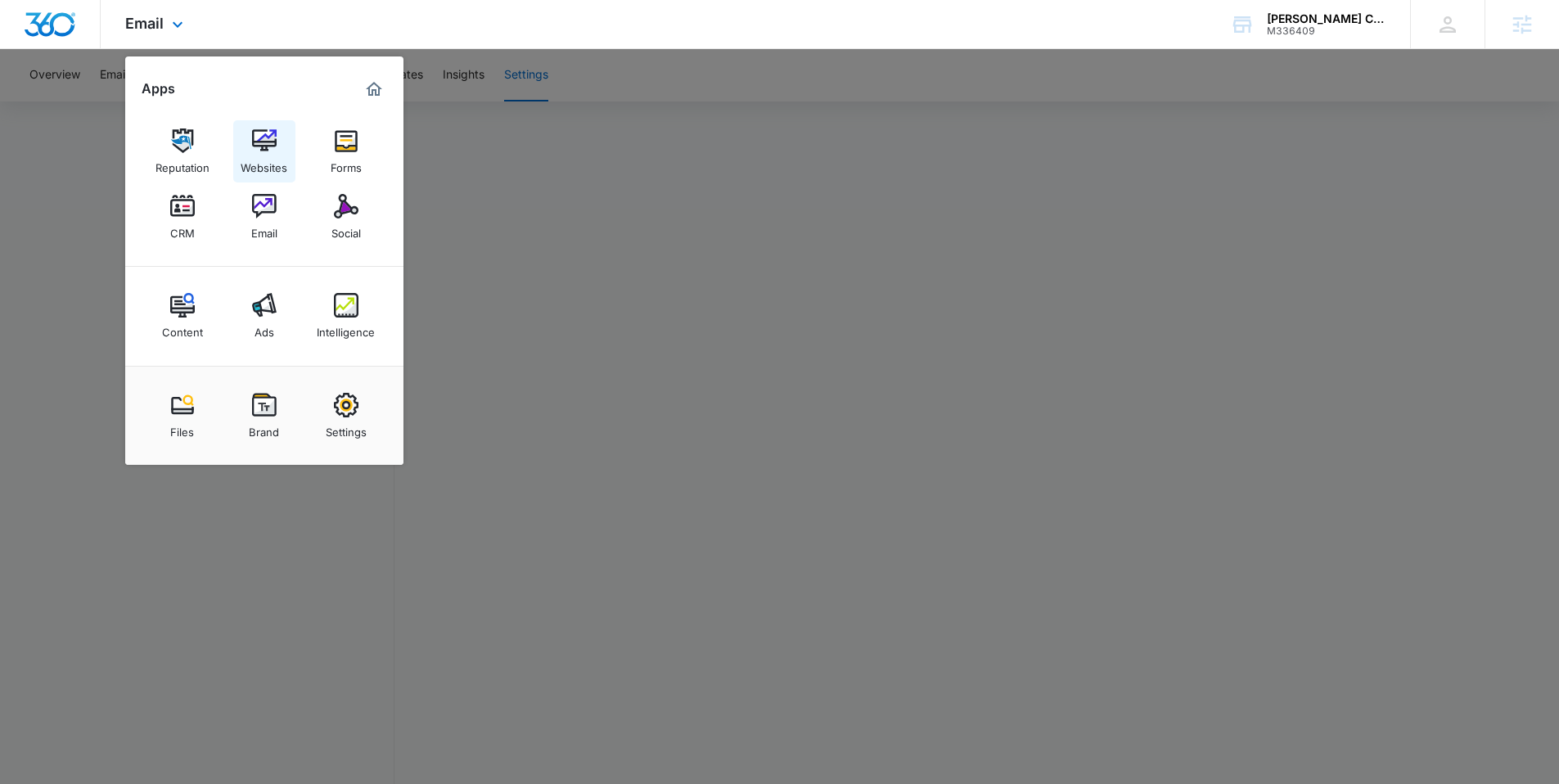
click at [270, 149] on img at bounding box center [264, 141] width 25 height 25
